Goal: Task Accomplishment & Management: Manage account settings

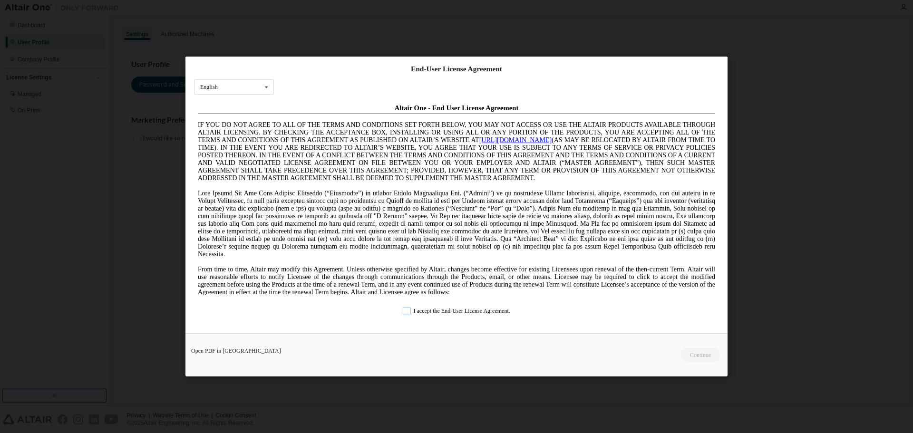
click at [430, 314] on label "I accept the End-User License Agreement." at bounding box center [456, 311] width 107 height 8
click at [701, 355] on button "Continue" at bounding box center [699, 355] width 41 height 14
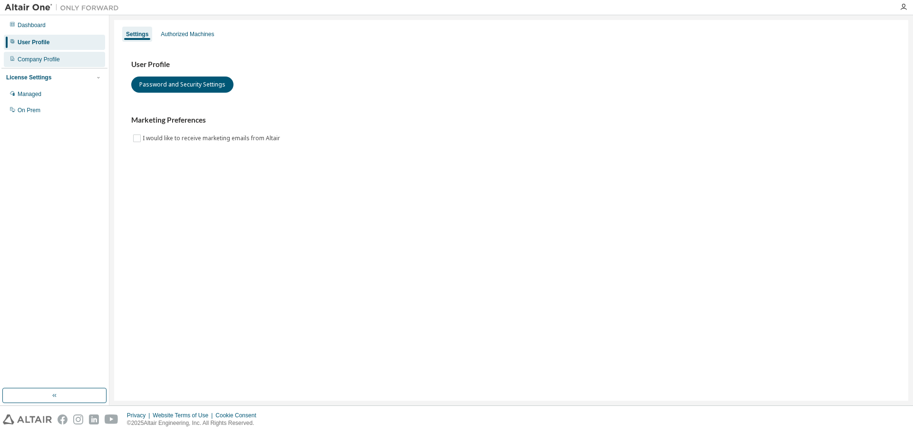
click at [41, 58] on div "Company Profile" at bounding box center [39, 60] width 42 height 8
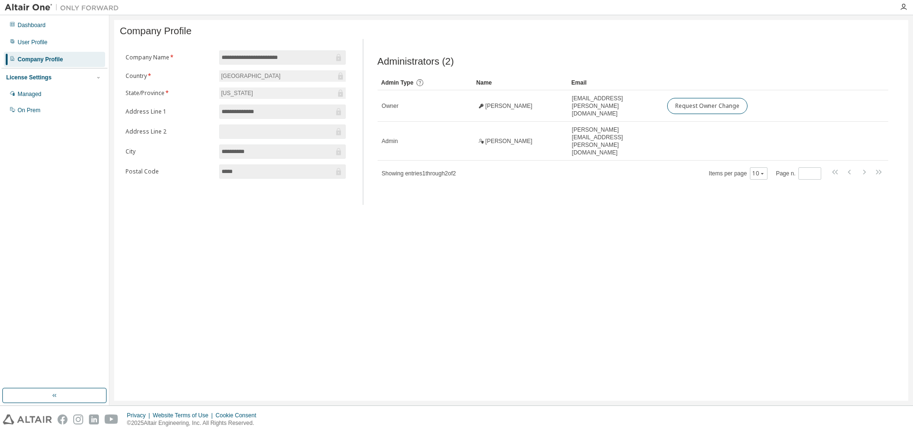
click at [812, 293] on div "**********" at bounding box center [511, 210] width 794 height 381
click at [64, 24] on div "Dashboard" at bounding box center [54, 25] width 101 height 15
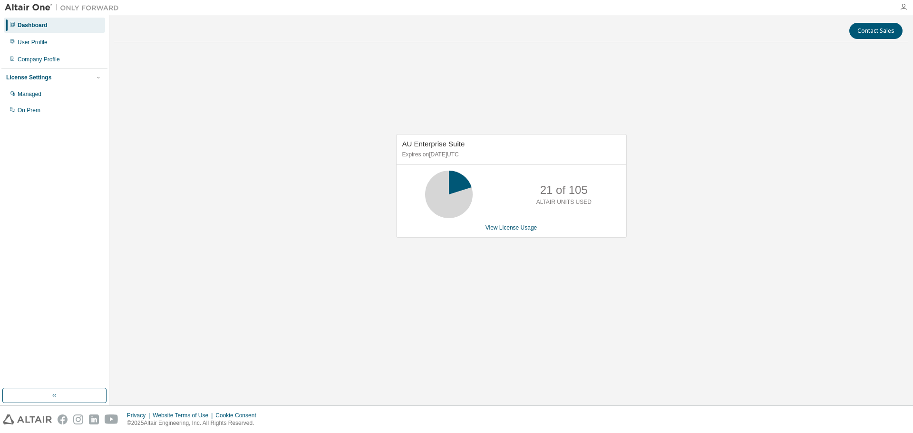
click at [902, 4] on icon "button" at bounding box center [903, 7] width 8 height 8
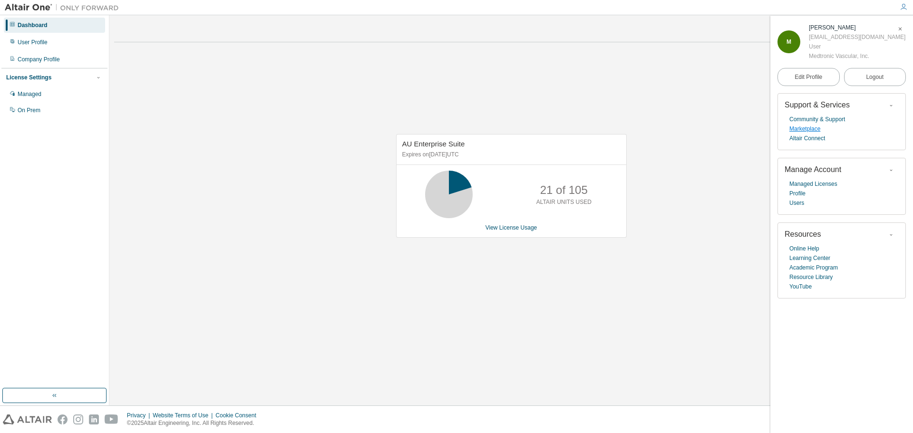
click at [808, 134] on link "Marketplace" at bounding box center [804, 129] width 31 height 10
click at [68, 46] on div "User Profile" at bounding box center [54, 42] width 101 height 15
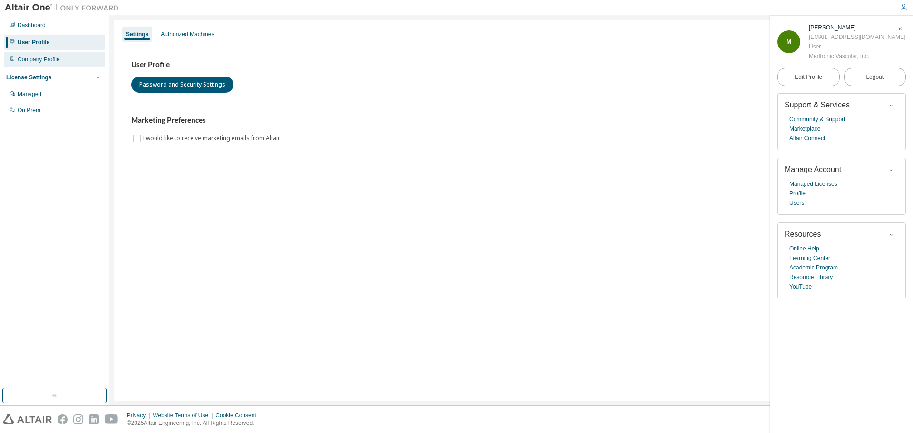
click at [65, 58] on div "Company Profile" at bounding box center [54, 59] width 101 height 15
